Goal: Browse casually

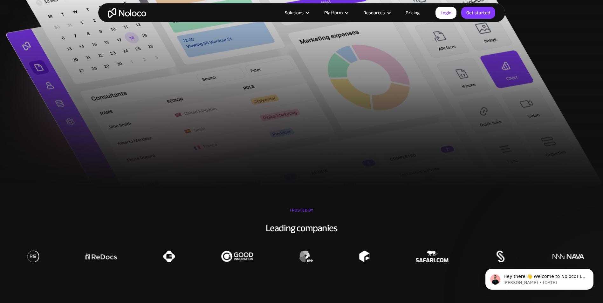
drag, startPoint x: 320, startPoint y: 121, endPoint x: 320, endPoint y: 124, distance: 3.2
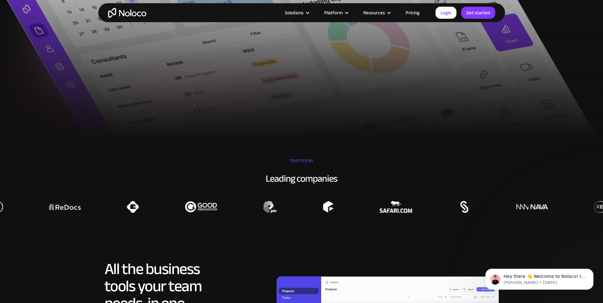
scroll to position [418, 0]
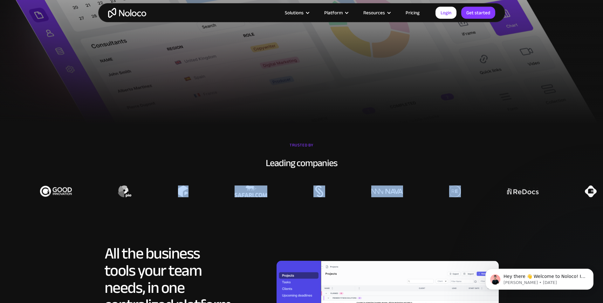
drag, startPoint x: 302, startPoint y: 193, endPoint x: 488, endPoint y: 191, distance: 185.7
click at [488, 191] on div at bounding box center [456, 192] width 603 height 12
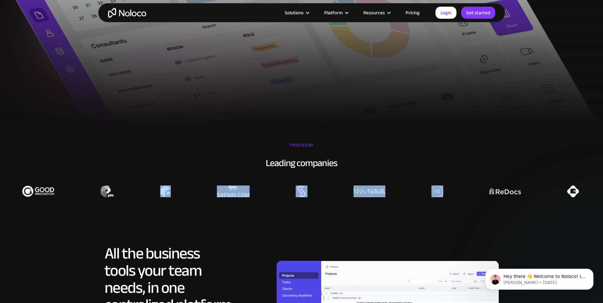
click at [488, 191] on div at bounding box center [438, 192] width 603 height 12
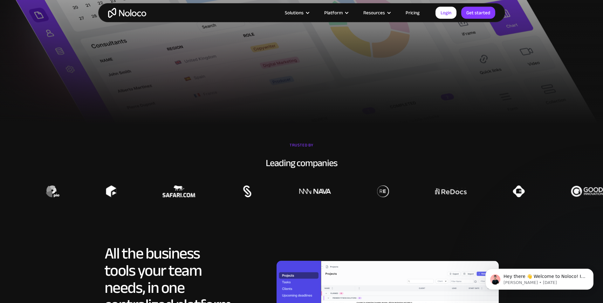
drag, startPoint x: 488, startPoint y: 191, endPoint x: 529, endPoint y: 192, distance: 40.7
click at [529, 192] on div at bounding box center [384, 192] width 603 height 12
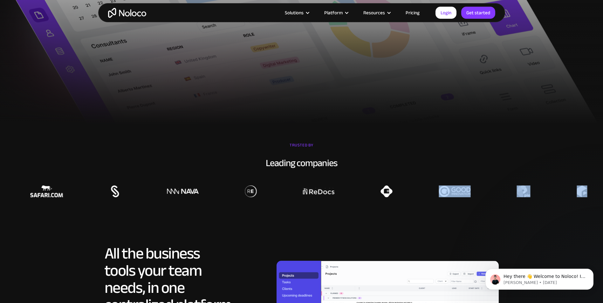
drag, startPoint x: 486, startPoint y: 192, endPoint x: 498, endPoint y: 187, distance: 13.5
click at [498, 187] on div at bounding box center [251, 184] width 603 height 28
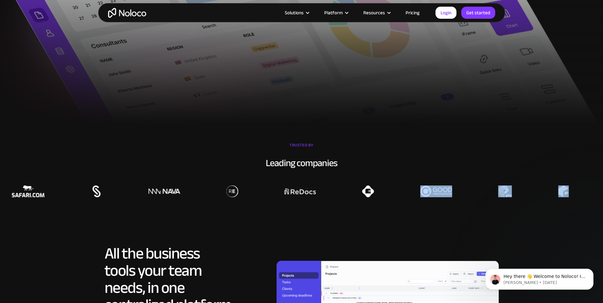
click at [498, 187] on div at bounding box center [233, 192] width 603 height 12
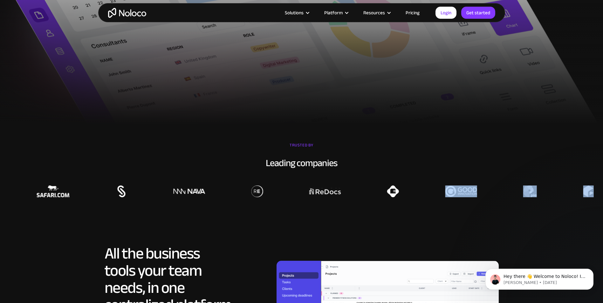
drag, startPoint x: 414, startPoint y: 186, endPoint x: 486, endPoint y: 195, distance: 71.7
click at [486, 195] on div at bounding box center [258, 184] width 603 height 28
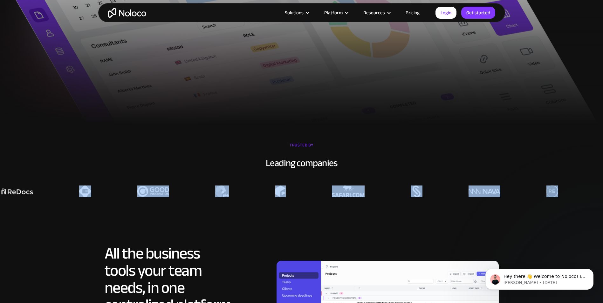
drag, startPoint x: 486, startPoint y: 195, endPoint x: 572, endPoint y: 190, distance: 86.6
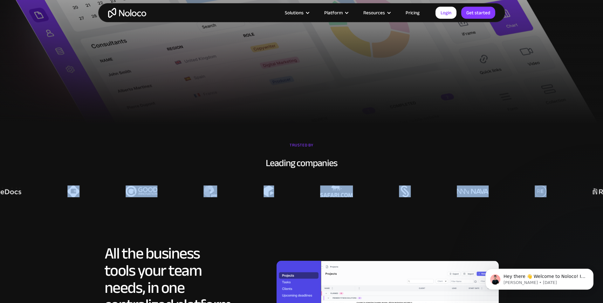
drag, startPoint x: 572, startPoint y: 190, endPoint x: 551, endPoint y: 193, distance: 21.6
click at [551, 193] on div at bounding box center [541, 192] width 603 height 12
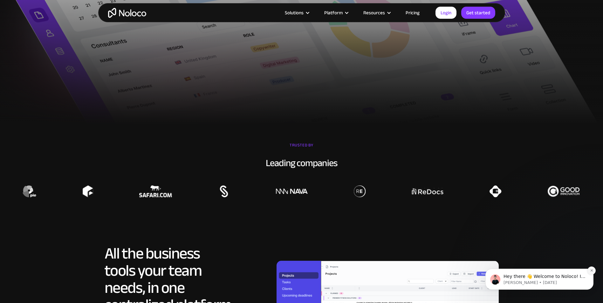
click at [594, 268] on button "Dismiss notification" at bounding box center [592, 271] width 8 height 8
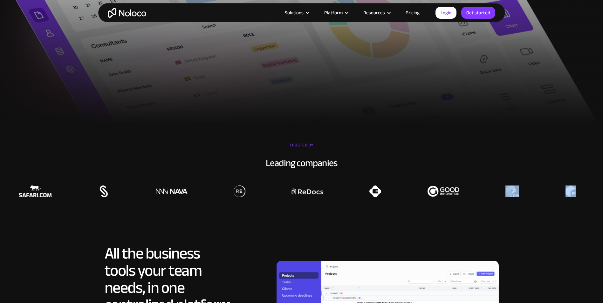
drag, startPoint x: 508, startPoint y: 192, endPoint x: 530, endPoint y: 191, distance: 22.3
click at [530, 191] on div at bounding box center [240, 184] width 603 height 28
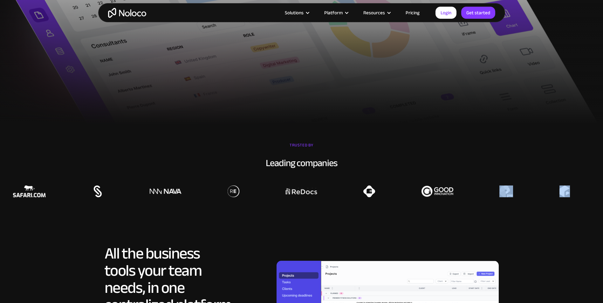
click at [530, 191] on div at bounding box center [234, 192] width 603 height 12
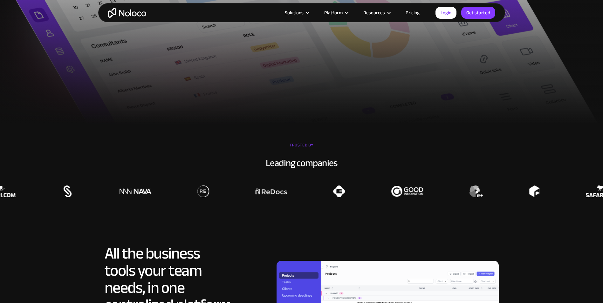
drag, startPoint x: 530, startPoint y: 191, endPoint x: 545, endPoint y: 191, distance: 14.6
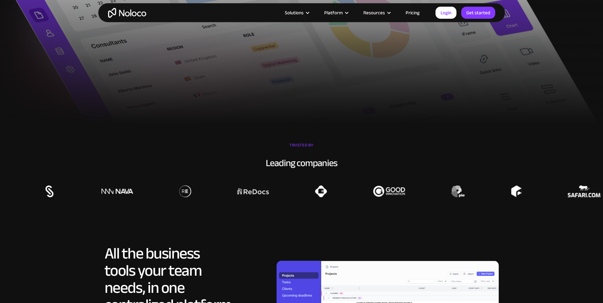
drag, startPoint x: 545, startPoint y: 191, endPoint x: 537, endPoint y: 198, distance: 10.8
click at [537, 198] on section "TRUSTED BY Leading companies" at bounding box center [301, 169] width 603 height 89
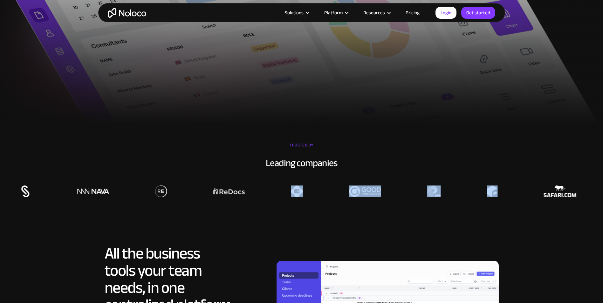
drag, startPoint x: 537, startPoint y: 198, endPoint x: 554, endPoint y: 193, distance: 17.6
click at [554, 193] on section "TRUSTED BY Leading companies" at bounding box center [301, 169] width 603 height 89
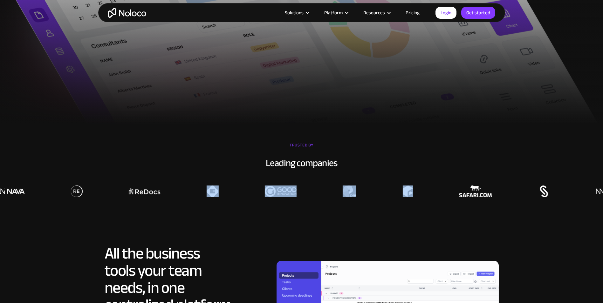
click at [466, 187] on img at bounding box center [475, 192] width 33 height 12
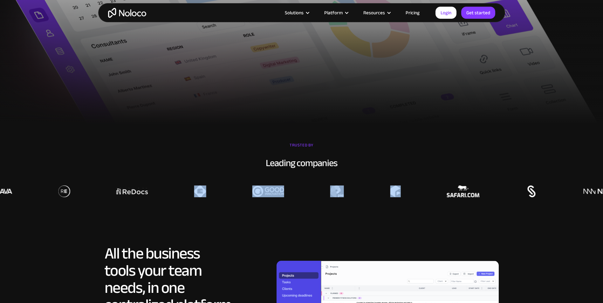
click at [459, 196] on img at bounding box center [463, 192] width 33 height 12
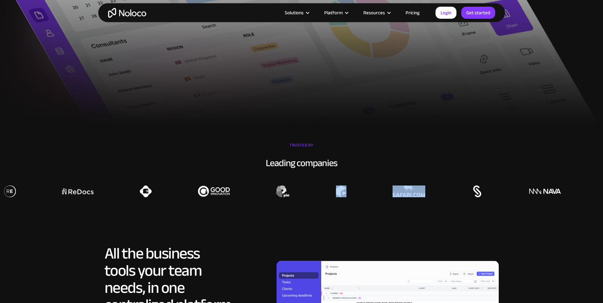
drag, startPoint x: 395, startPoint y: 194, endPoint x: 436, endPoint y: 193, distance: 41.4
click at [436, 193] on div at bounding box center [614, 192] width 603 height 12
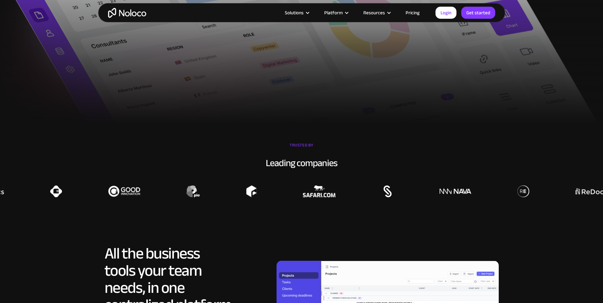
click at [542, 157] on div "Leading companies" at bounding box center [301, 162] width 603 height 13
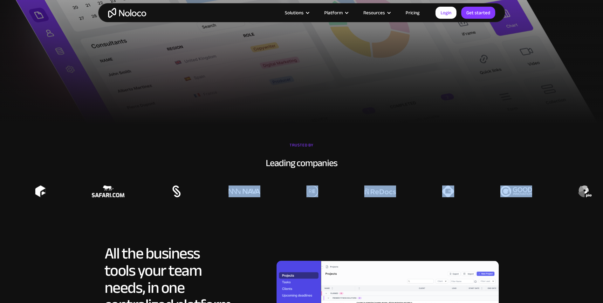
drag, startPoint x: 354, startPoint y: 189, endPoint x: 521, endPoint y: 192, distance: 167.6
click at [521, 192] on div at bounding box center [313, 192] width 603 height 12
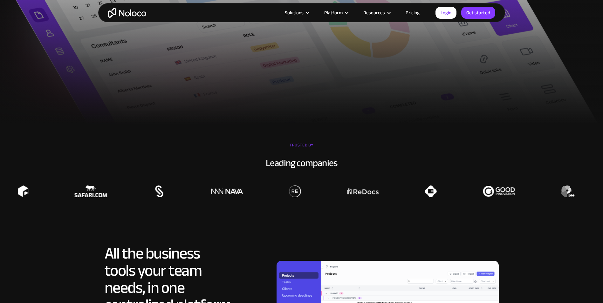
drag, startPoint x: 521, startPoint y: 192, endPoint x: 478, endPoint y: 177, distance: 46.3
click at [478, 177] on div at bounding box center [296, 184] width 603 height 28
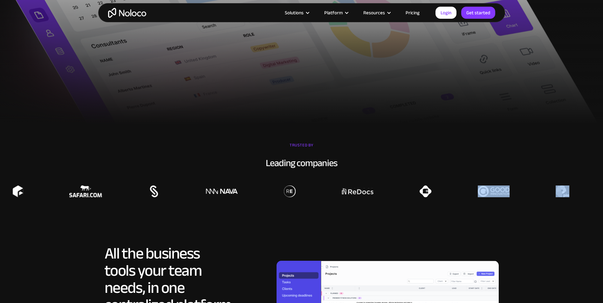
drag, startPoint x: 524, startPoint y: 187, endPoint x: 590, endPoint y: 197, distance: 66.7
click at [590, 197] on section "TRUSTED BY Leading companies" at bounding box center [301, 169] width 603 height 89
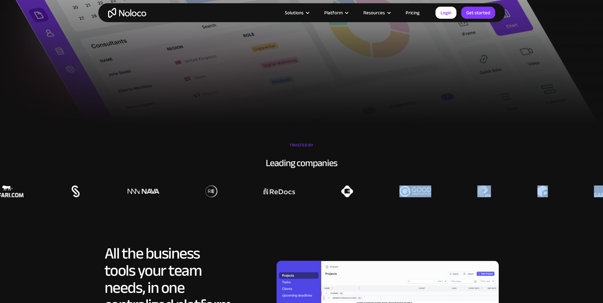
drag, startPoint x: 590, startPoint y: 197, endPoint x: 580, endPoint y: 199, distance: 10.0
click at [580, 199] on section "TRUSTED BY Leading companies" at bounding box center [301, 169] width 603 height 89
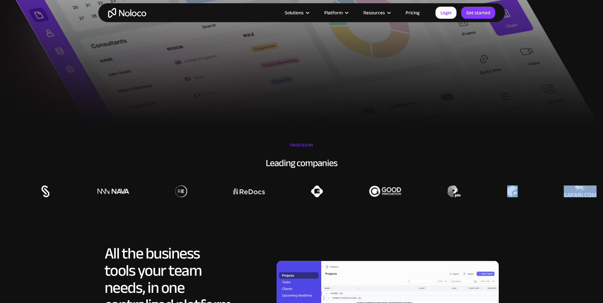
drag, startPoint x: 577, startPoint y: 195, endPoint x: 589, endPoint y: 192, distance: 12.1
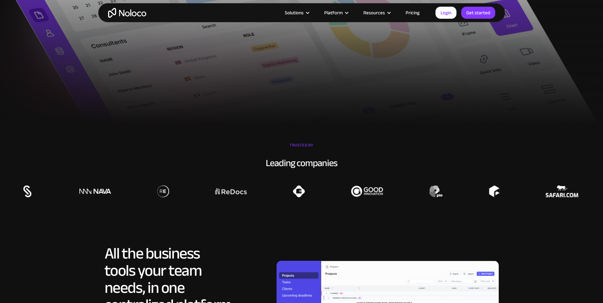
drag, startPoint x: 589, startPoint y: 192, endPoint x: 570, endPoint y: 199, distance: 20.5
click at [570, 199] on section "TRUSTED BY Leading companies" at bounding box center [301, 169] width 603 height 89
